Goal: Task Accomplishment & Management: Use online tool/utility

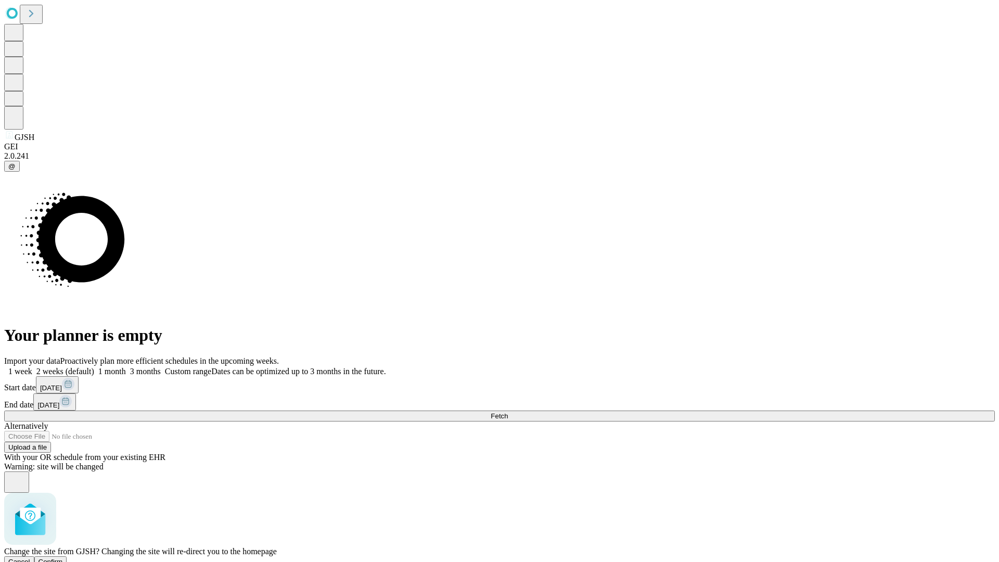
click at [63, 558] on span "Confirm" at bounding box center [50, 562] width 24 height 8
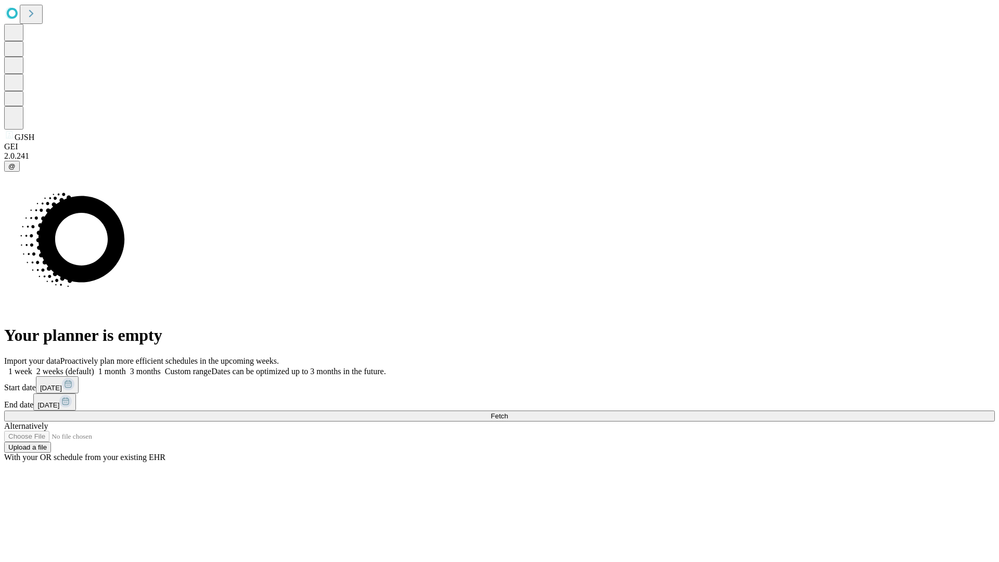
click at [94, 367] on label "2 weeks (default)" at bounding box center [63, 371] width 62 height 9
click at [508, 412] on span "Fetch" at bounding box center [498, 416] width 17 height 8
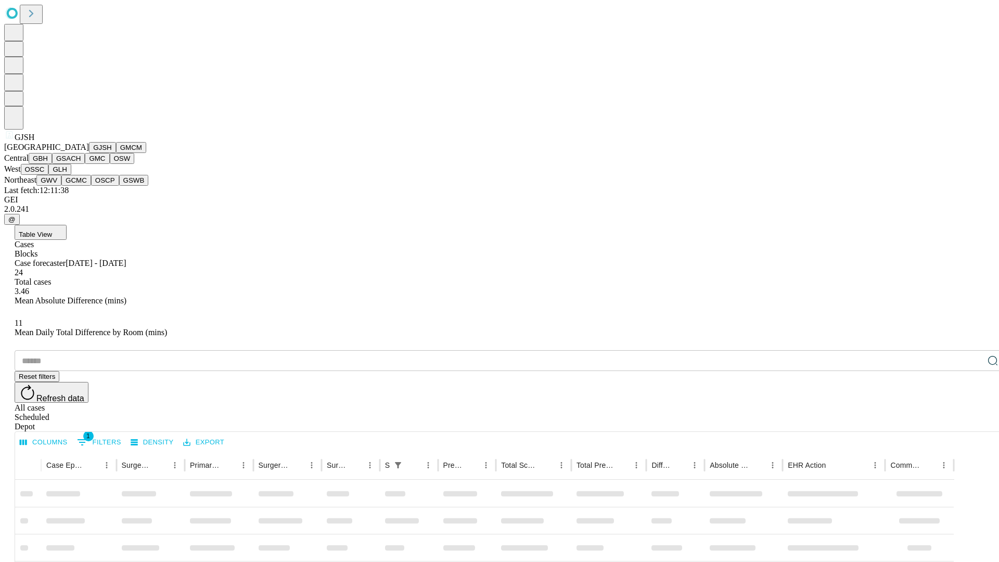
click at [116, 153] on button "GMCM" at bounding box center [131, 147] width 30 height 11
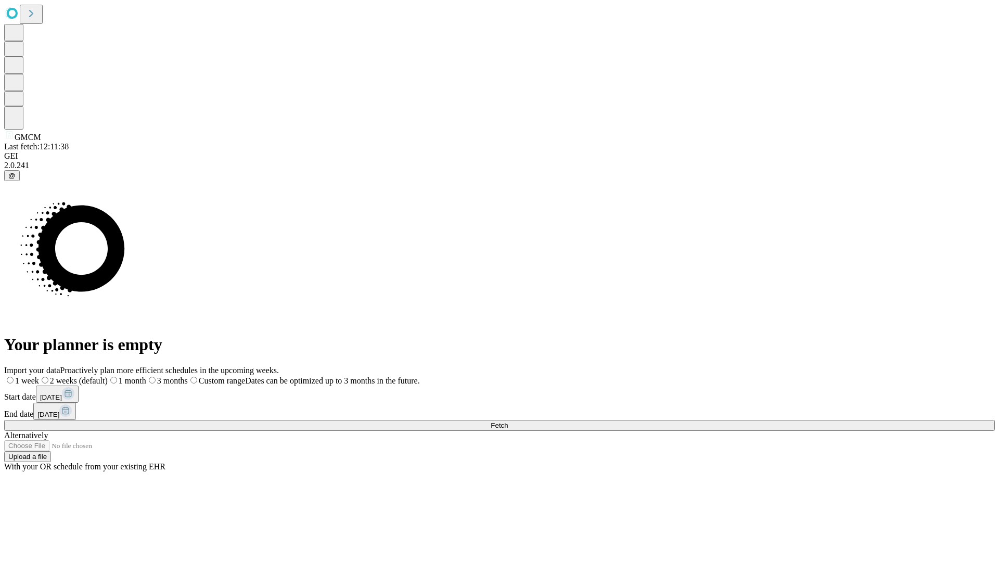
click at [108, 376] on label "2 weeks (default)" at bounding box center [73, 380] width 69 height 9
click at [508, 421] on span "Fetch" at bounding box center [498, 425] width 17 height 8
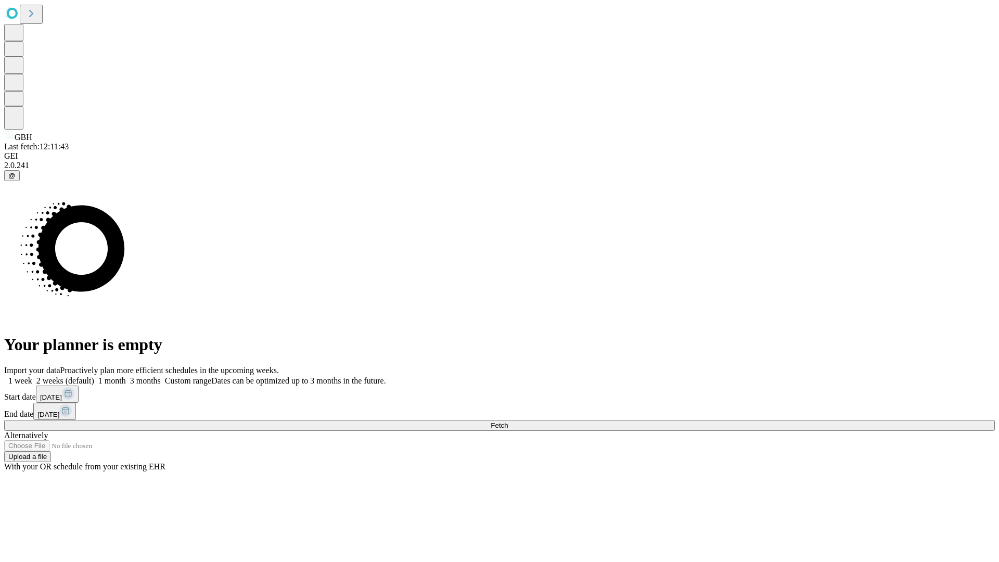
click at [508, 421] on span "Fetch" at bounding box center [498, 425] width 17 height 8
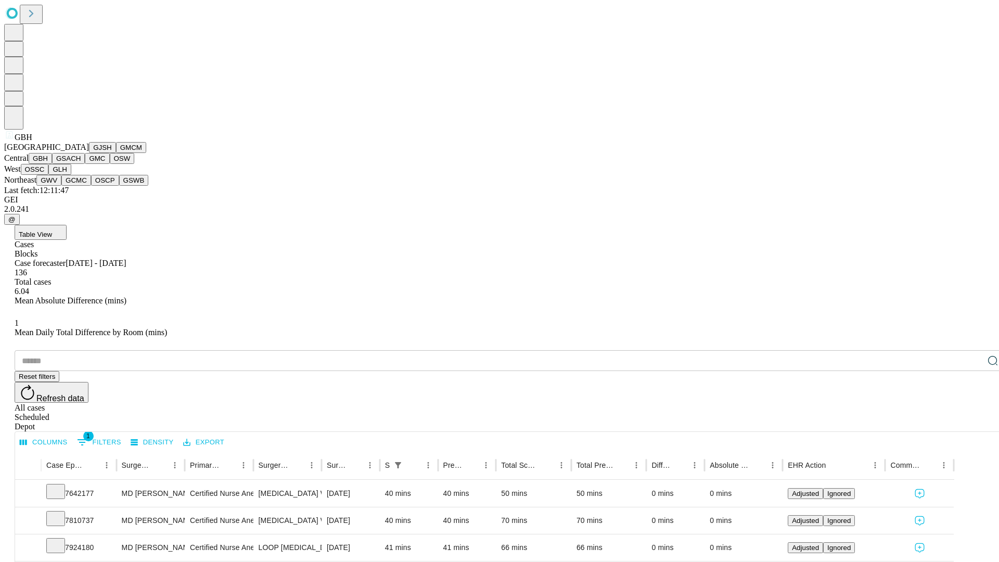
click at [81, 164] on button "GSACH" at bounding box center [68, 158] width 33 height 11
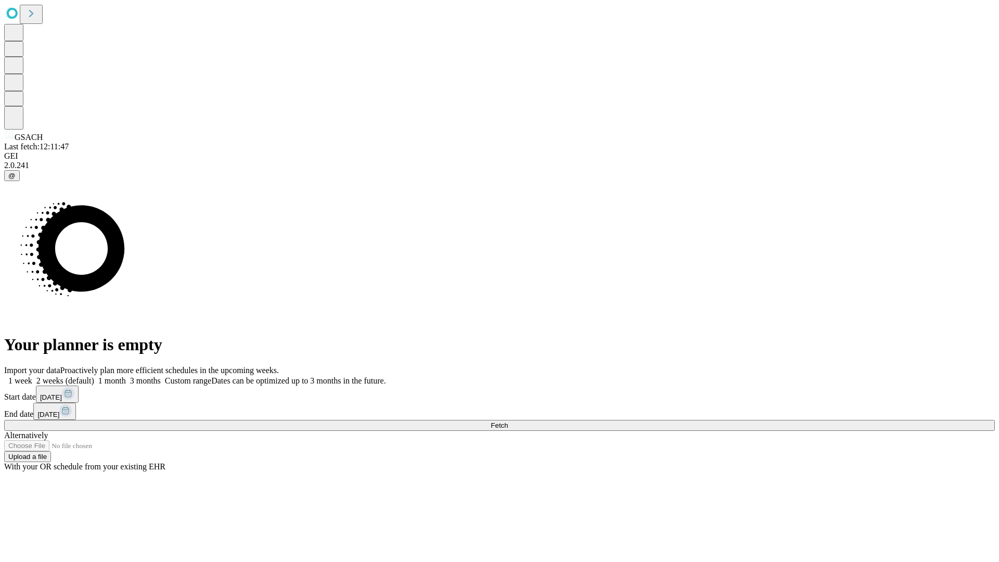
click at [94, 376] on label "2 weeks (default)" at bounding box center [63, 380] width 62 height 9
click at [508, 421] on span "Fetch" at bounding box center [498, 425] width 17 height 8
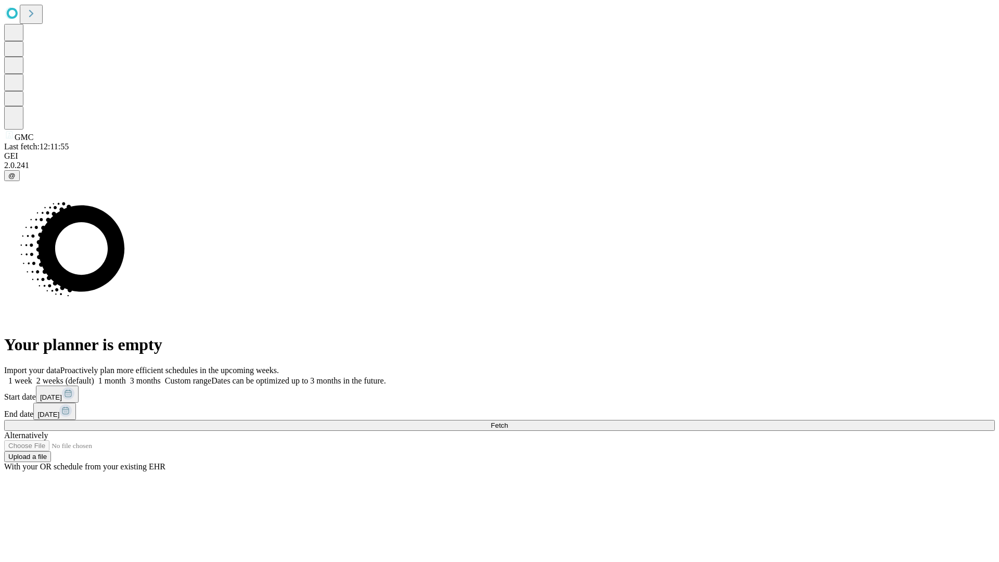
click at [94, 376] on label "2 weeks (default)" at bounding box center [63, 380] width 62 height 9
click at [508, 421] on span "Fetch" at bounding box center [498, 425] width 17 height 8
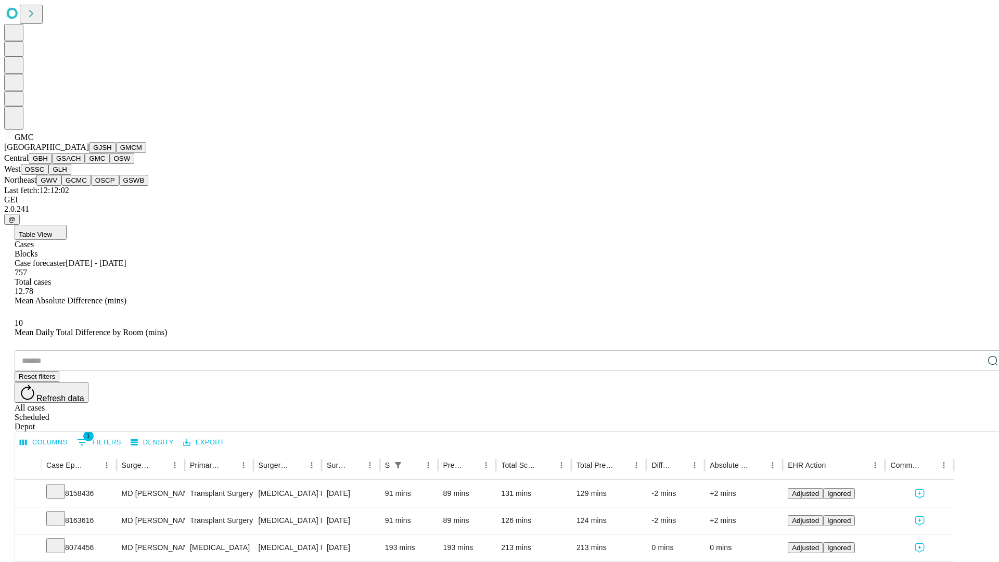
click at [110, 164] on button "OSW" at bounding box center [122, 158] width 25 height 11
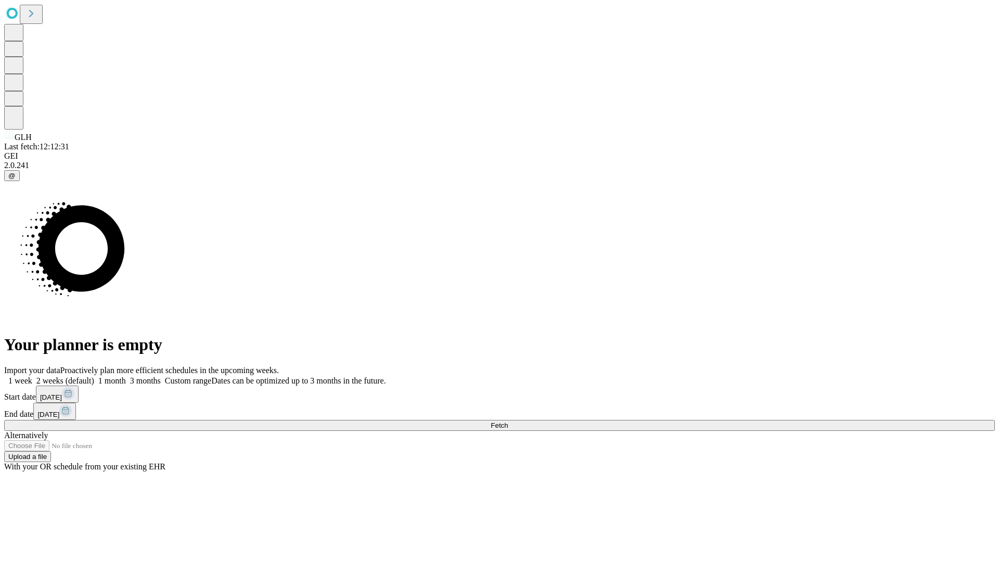
click at [508, 421] on span "Fetch" at bounding box center [498, 425] width 17 height 8
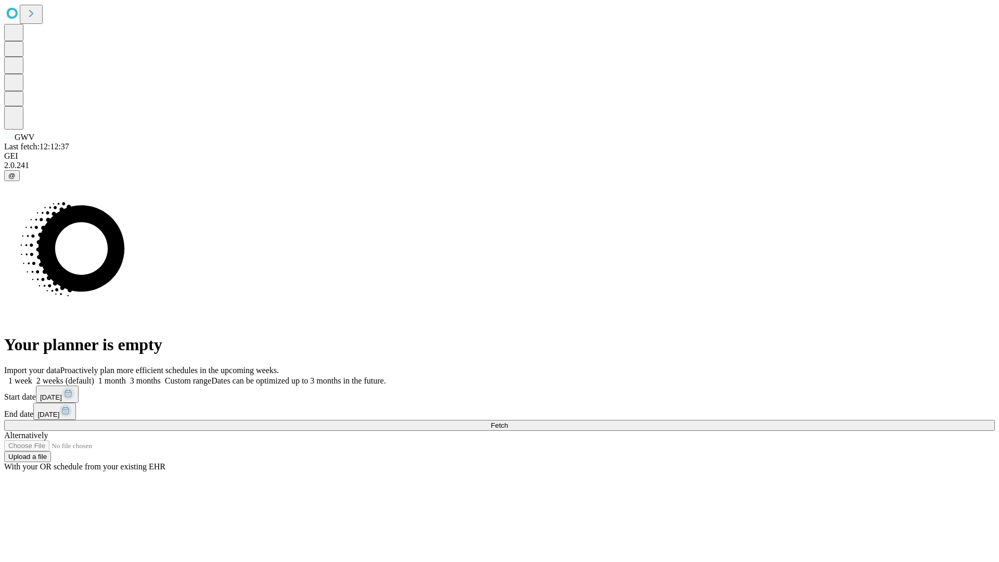
click at [94, 376] on label "2 weeks (default)" at bounding box center [63, 380] width 62 height 9
click at [508, 421] on span "Fetch" at bounding box center [498, 425] width 17 height 8
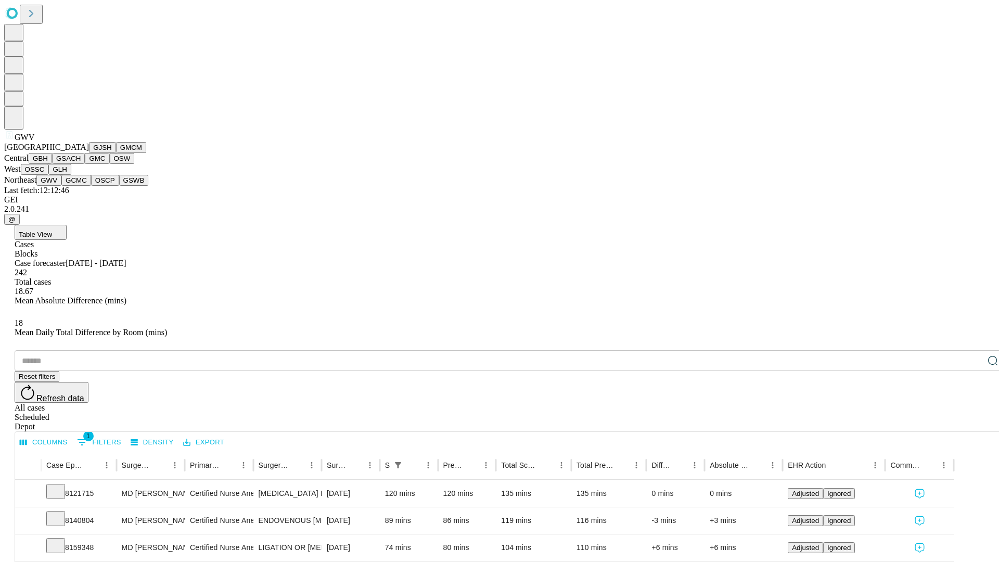
click at [81, 186] on button "GCMC" at bounding box center [76, 180] width 30 height 11
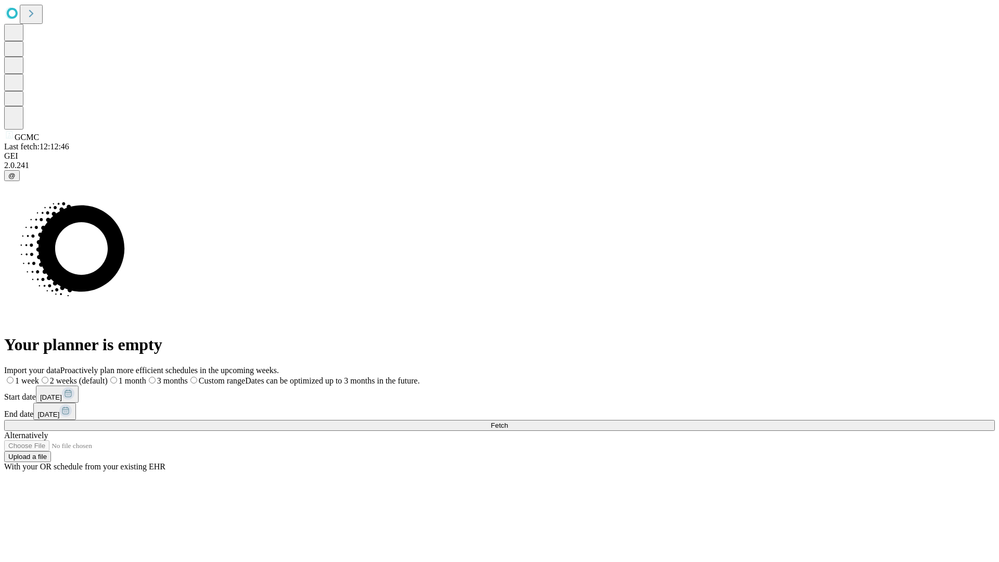
click at [108, 376] on label "2 weeks (default)" at bounding box center [73, 380] width 69 height 9
click at [508, 421] on span "Fetch" at bounding box center [498, 425] width 17 height 8
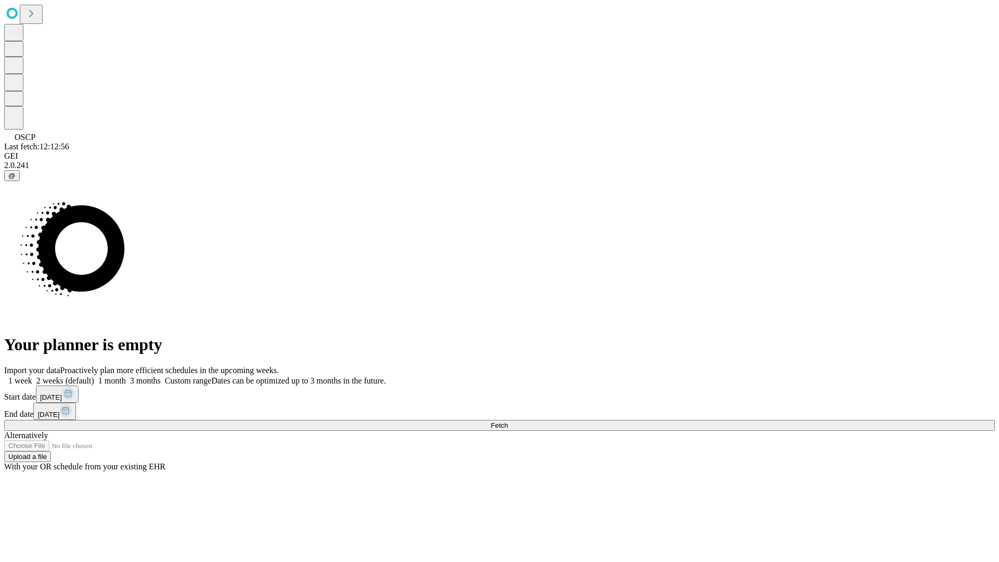
click at [94, 376] on label "2 weeks (default)" at bounding box center [63, 380] width 62 height 9
click at [508, 421] on span "Fetch" at bounding box center [498, 425] width 17 height 8
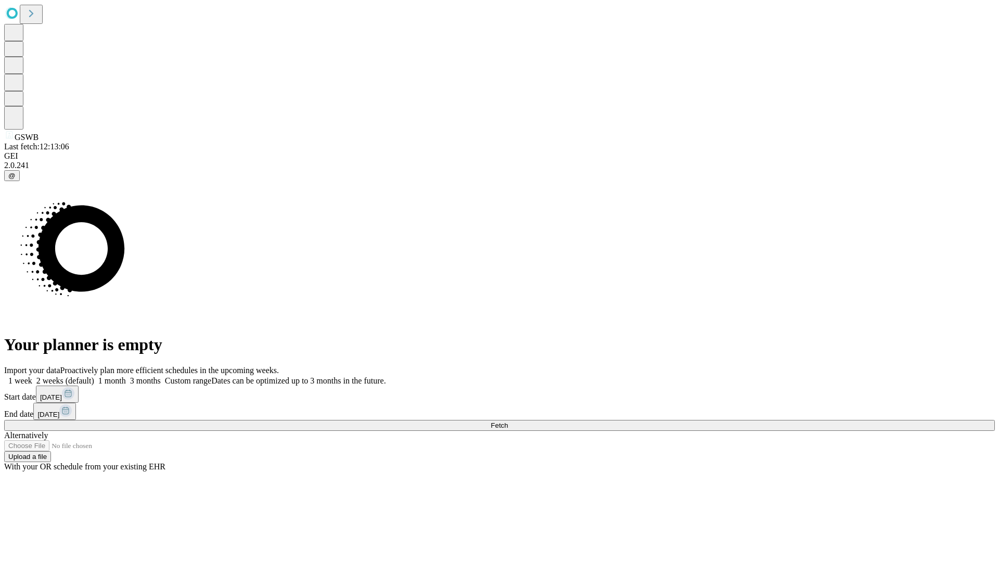
click at [94, 376] on label "2 weeks (default)" at bounding box center [63, 380] width 62 height 9
click at [508, 421] on span "Fetch" at bounding box center [498, 425] width 17 height 8
